Goal: Information Seeking & Learning: Learn about a topic

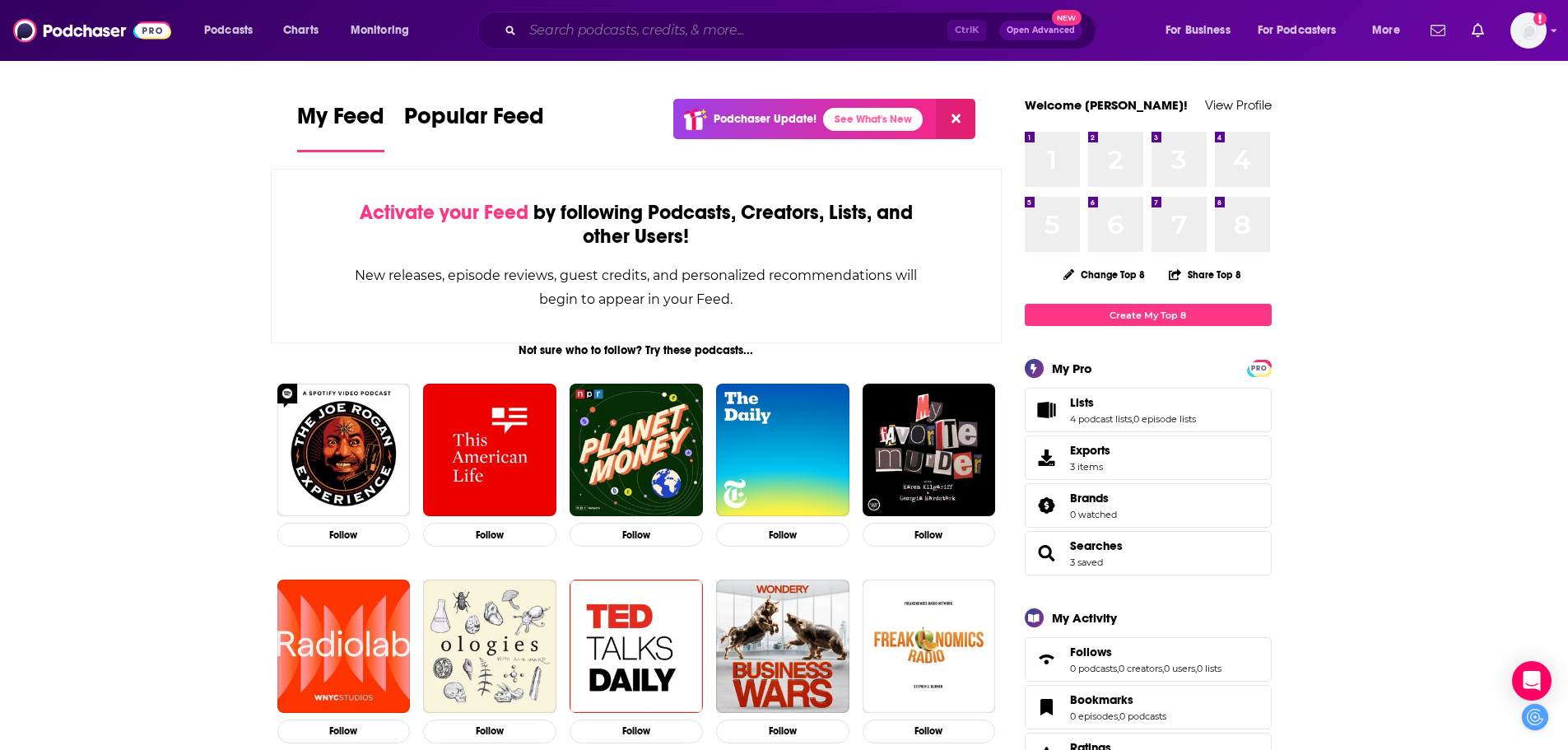
click at [736, 27] on input "Search podcasts, credits, & more..." at bounding box center [735, 30] width 425 height 27
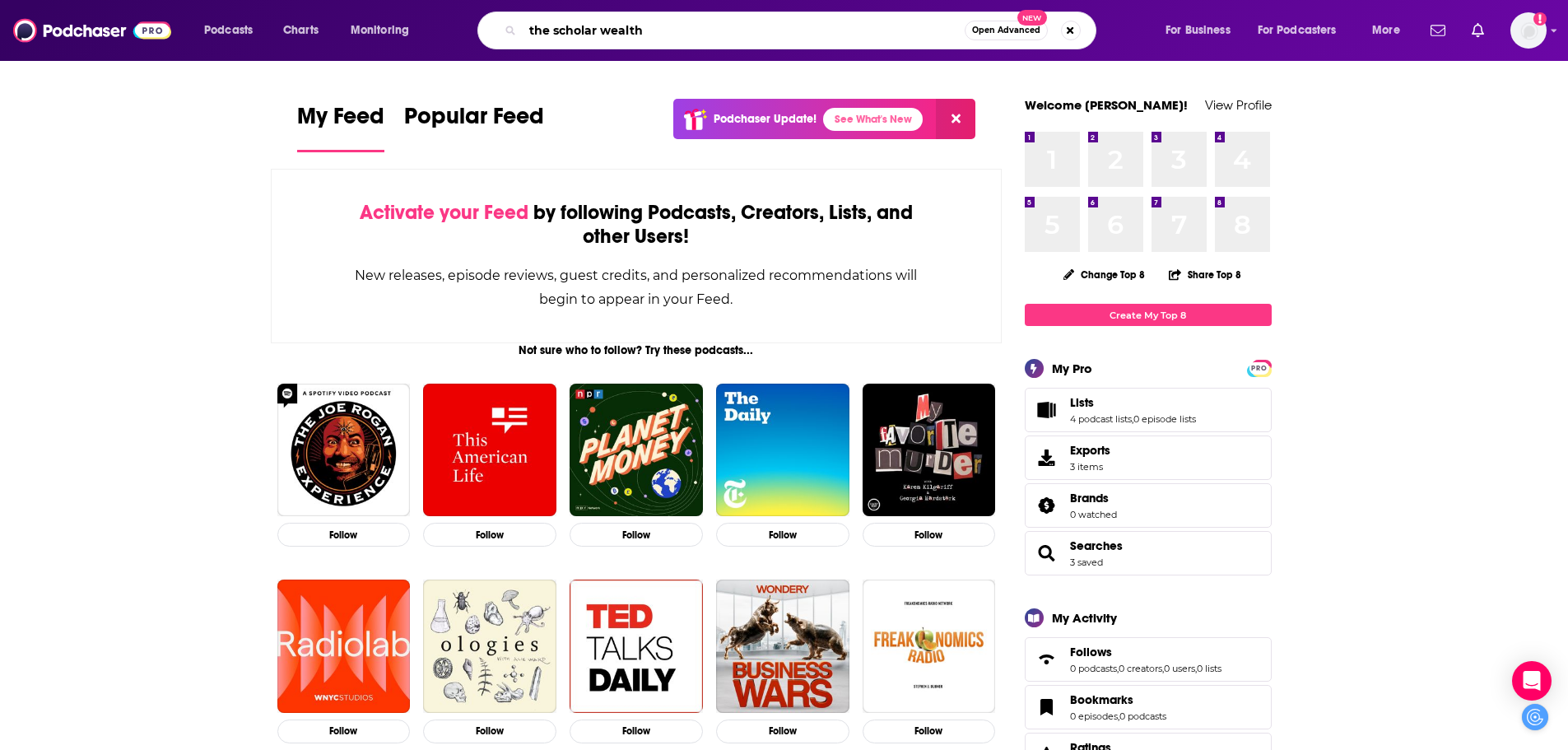
type input "the scholar wealth"
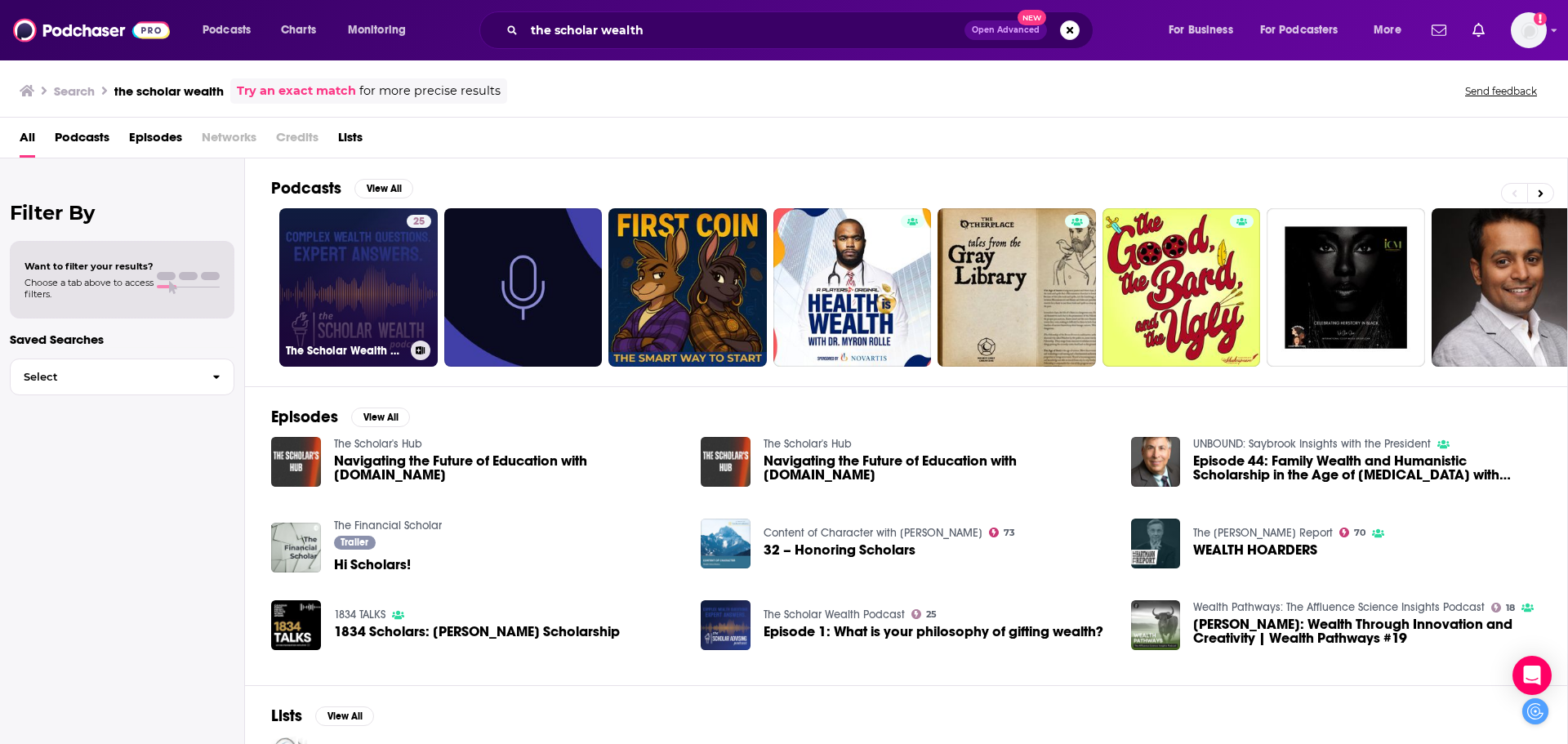
click at [356, 292] on link "25 The Scholar Wealth Podcast" at bounding box center [358, 288] width 158 height 158
